Goal: Task Accomplishment & Management: Manage account settings

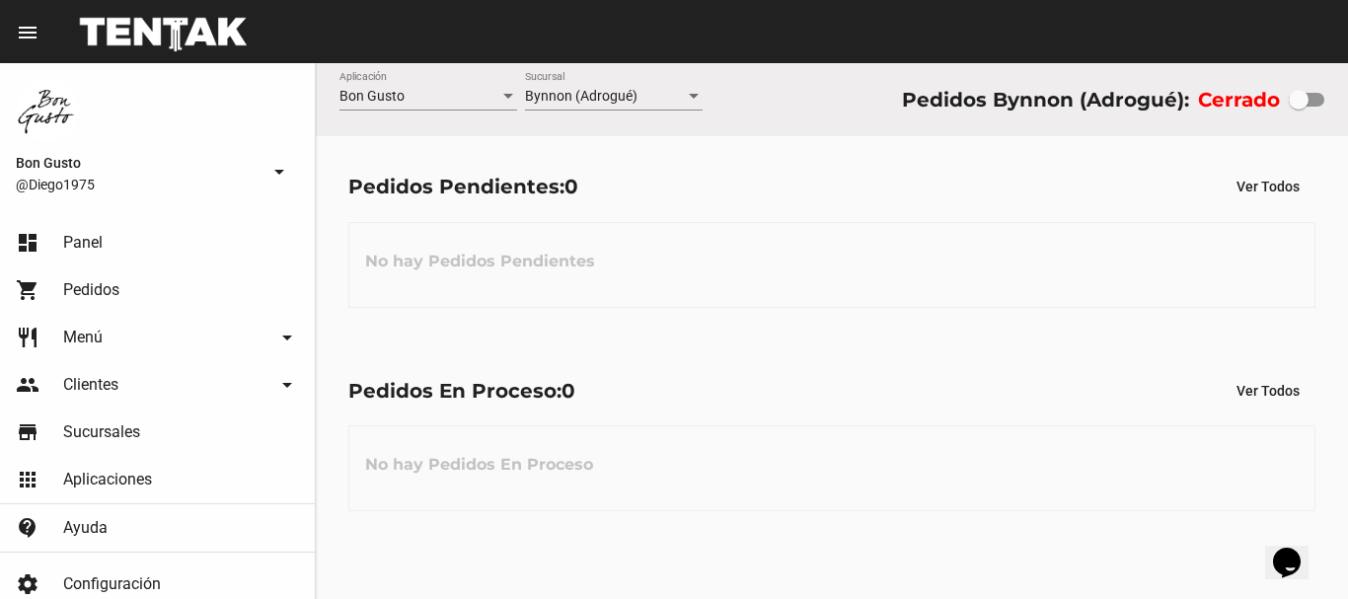
click at [1301, 95] on div at bounding box center [1299, 100] width 20 height 20
click at [1299, 107] on input "checkbox" at bounding box center [1298, 107] width 1 height 1
checkbox input "true"
click at [1301, 95] on div at bounding box center [1299, 100] width 20 height 20
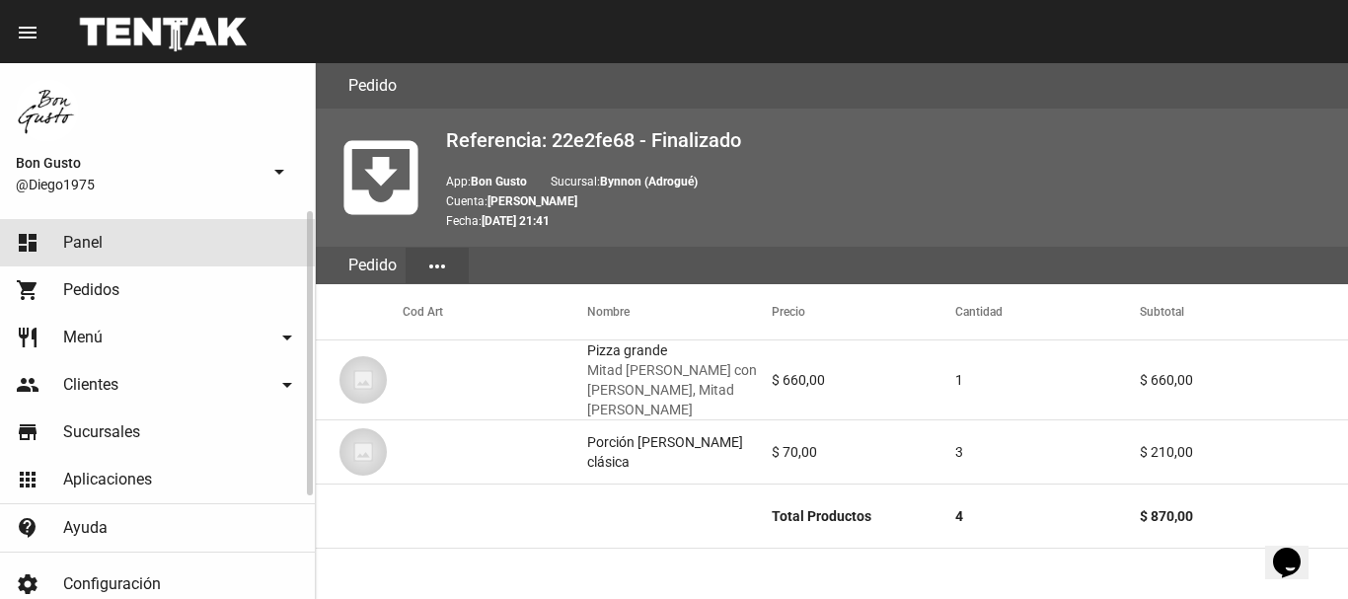
click at [141, 243] on link "dashboard Panel" at bounding box center [157, 242] width 315 height 47
